Goal: Navigation & Orientation: Find specific page/section

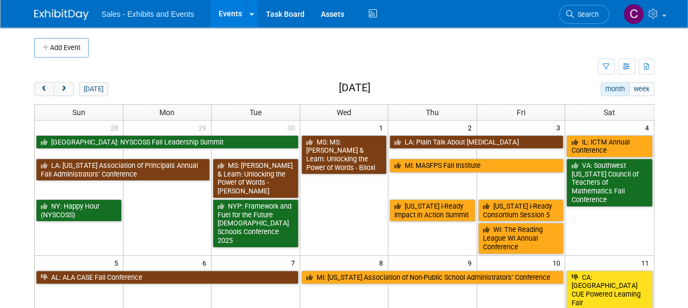
click at [378, 18] on div "Sales - Exhibits and Events Events Add Event Bulk Upload Events Shareable Event…" at bounding box center [344, 13] width 620 height 27
click at [376, 16] on icon at bounding box center [373, 13] width 14 height 17
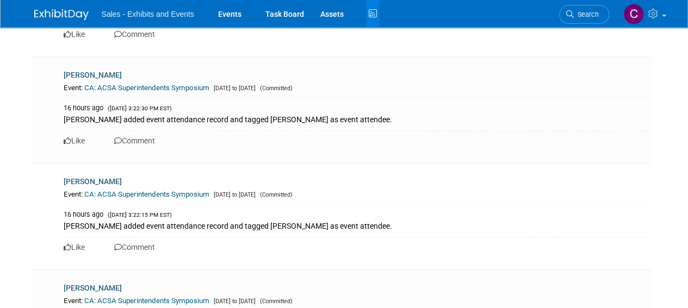
scroll to position [6486, 0]
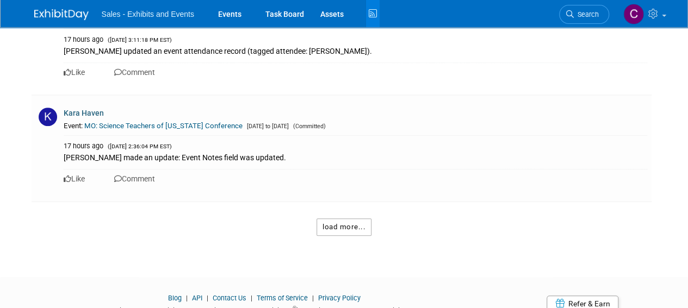
click at [330, 219] on button "load more..." at bounding box center [343, 227] width 55 height 17
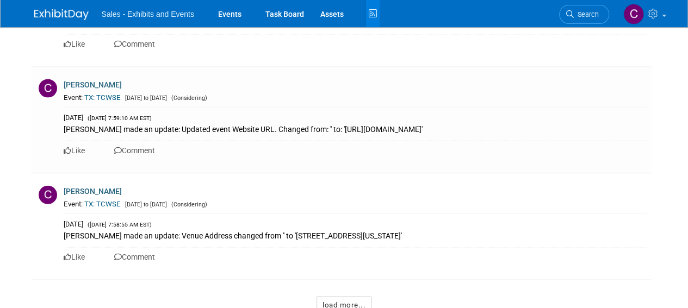
scroll to position [13608, 0]
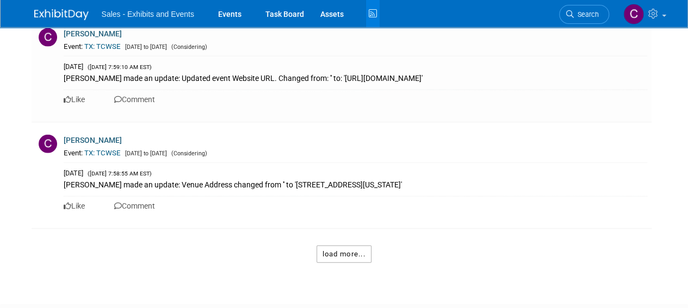
click at [358, 246] on button "load more..." at bounding box center [343, 254] width 55 height 17
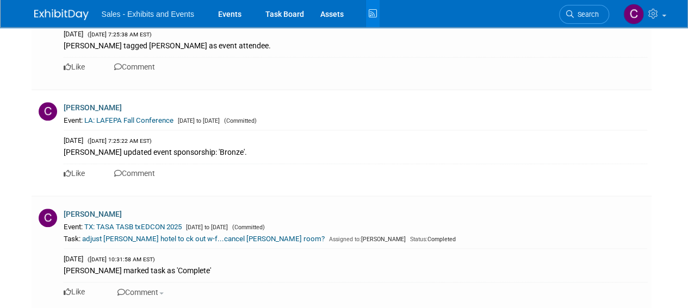
scroll to position [10672, 0]
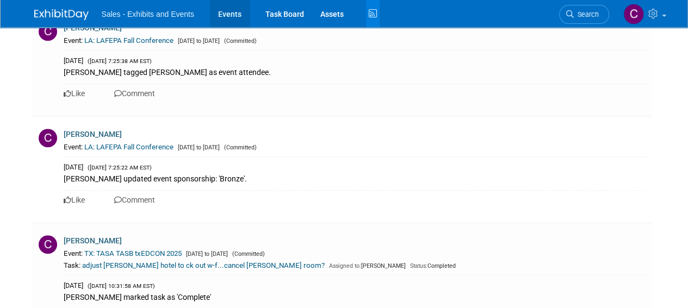
click at [220, 22] on link "Events" at bounding box center [230, 13] width 40 height 27
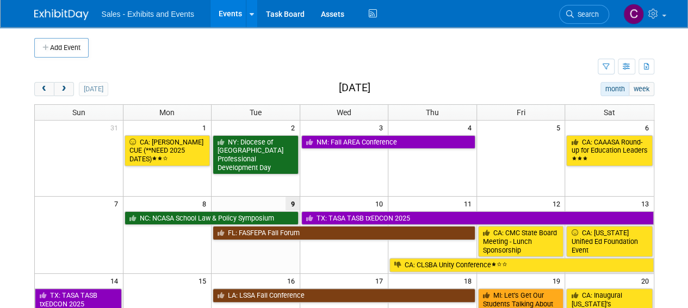
drag, startPoint x: 62, startPoint y: 91, endPoint x: 695, endPoint y: 109, distance: 633.7
click at [62, 91] on span "next" at bounding box center [64, 89] width 8 height 7
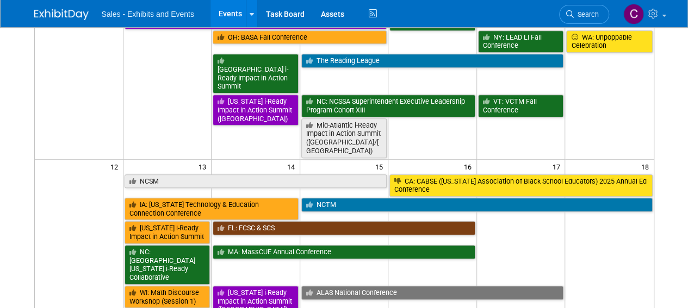
scroll to position [328, 0]
